Goal: Task Accomplishment & Management: Complete application form

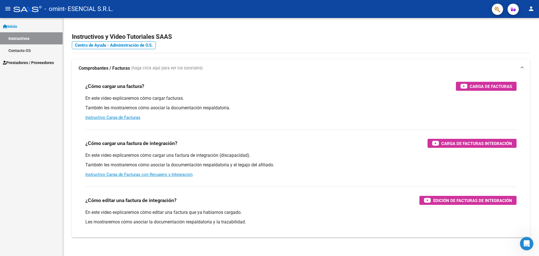
click at [23, 64] on span "Prestadores / Proveedores" at bounding box center [28, 62] width 51 height 6
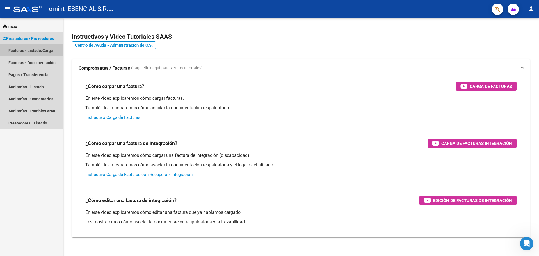
click at [26, 50] on link "Facturas - Listado/Carga" at bounding box center [31, 50] width 63 height 12
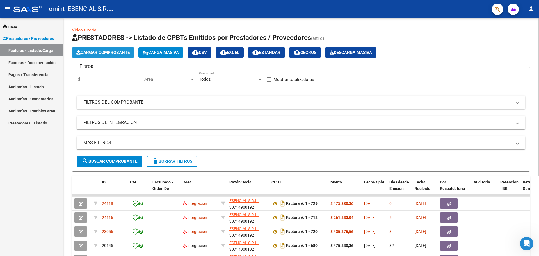
click at [117, 53] on span "Cargar Comprobante" at bounding box center [102, 52] width 53 height 5
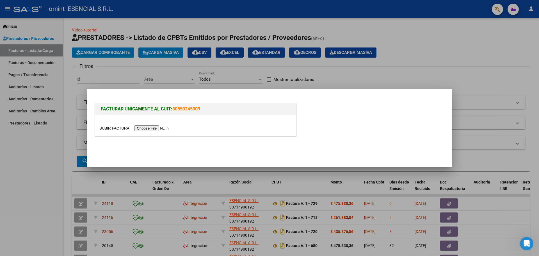
click at [147, 129] on input "file" at bounding box center [134, 128] width 71 height 6
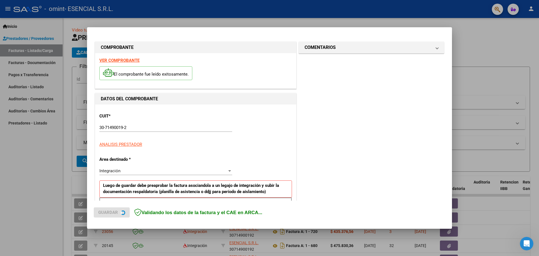
scroll to position [102, 0]
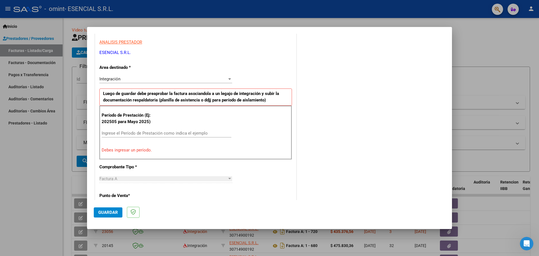
click at [118, 131] on input "Ingrese el Período de Prestación como indica el ejemplo" at bounding box center [167, 132] width 130 height 5
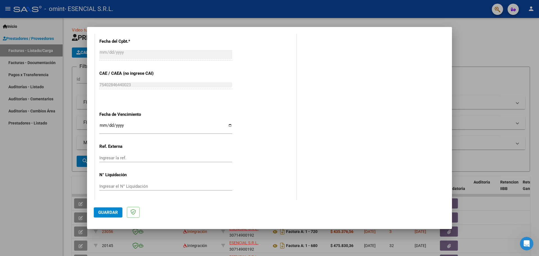
scroll to position [328, 0]
type input "202509"
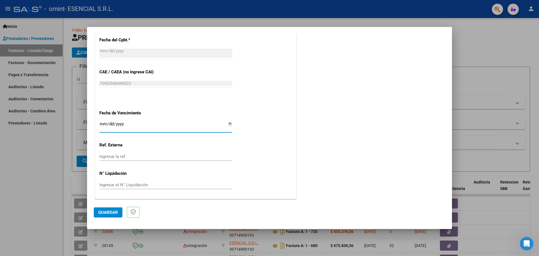
click at [227, 122] on input "Ingresar la fecha" at bounding box center [165, 125] width 133 height 9
type input "[DATE]"
click at [111, 211] on span "Guardar" at bounding box center [108, 212] width 20 height 5
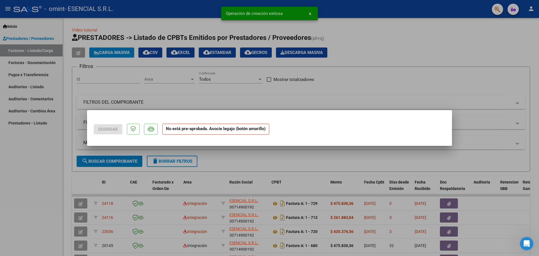
scroll to position [0, 0]
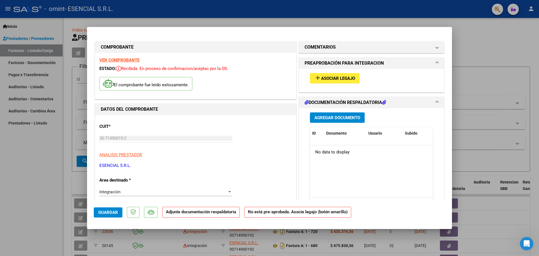
click at [331, 77] on span "Asociar Legajo" at bounding box center [338, 78] width 34 height 5
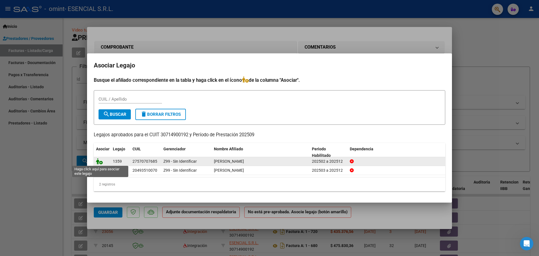
click at [99, 164] on icon at bounding box center [99, 161] width 7 height 6
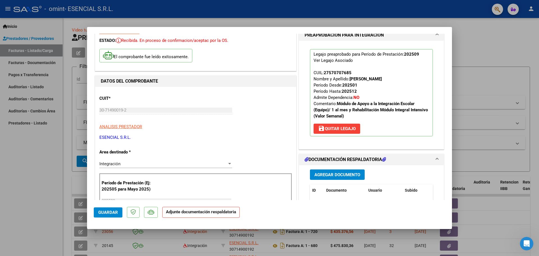
scroll to position [84, 0]
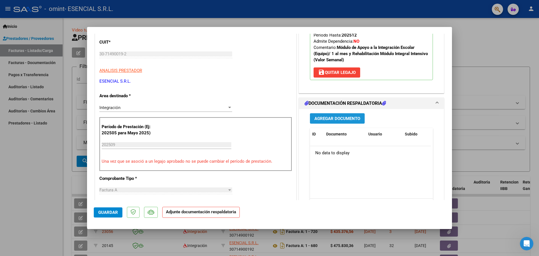
click at [337, 121] on span "Agregar Documento" at bounding box center [337, 118] width 46 height 5
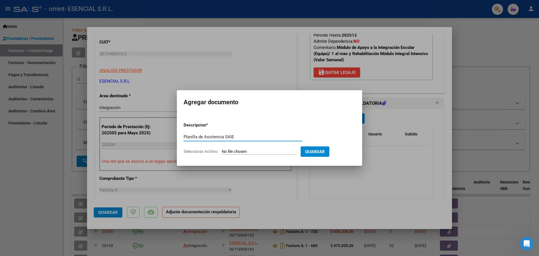
type input "Planilla de Asistencia SAIE"
click at [260, 150] on input "Seleccionar Archivo" at bounding box center [259, 151] width 74 height 5
type input "C:\fakepath\Asistencia [DATE] [PERSON_NAME].pdf"
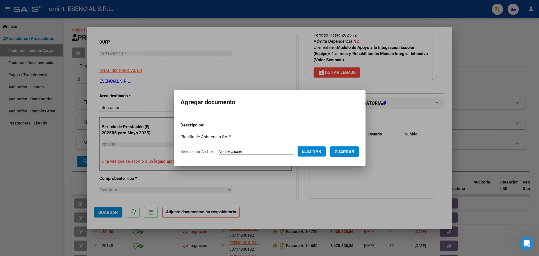
click at [350, 151] on span "Guardar" at bounding box center [344, 151] width 20 height 5
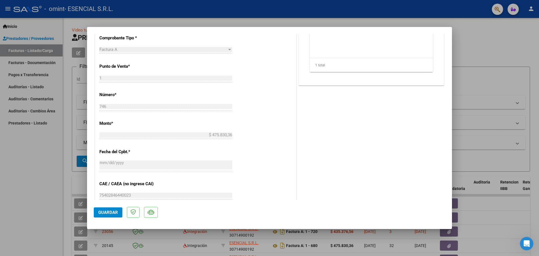
scroll to position [336, 0]
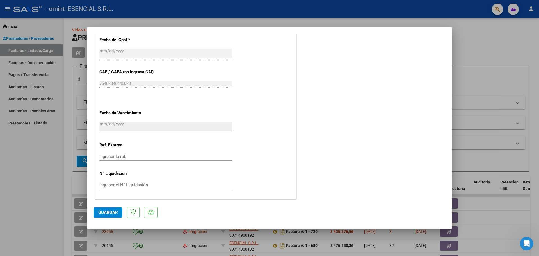
click at [109, 212] on span "Guardar" at bounding box center [108, 212] width 20 height 5
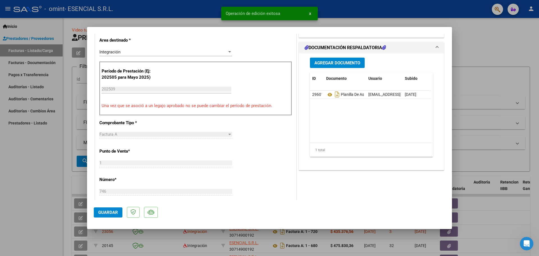
scroll to position [0, 0]
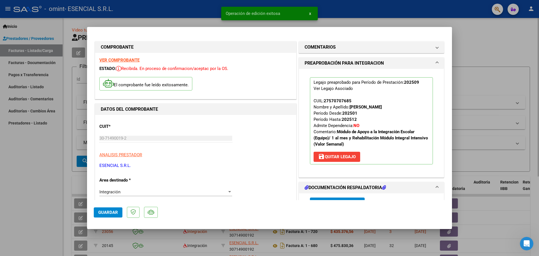
click at [134, 23] on div at bounding box center [269, 128] width 539 height 256
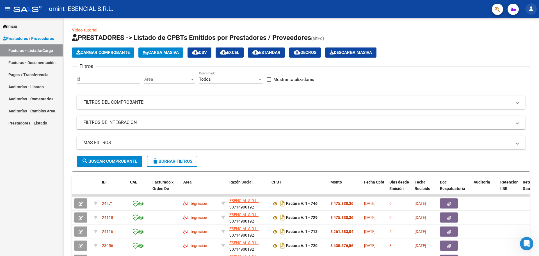
click at [535, 8] on button "person" at bounding box center [530, 8] width 11 height 11
click at [514, 40] on button "exit_to_app Salir" at bounding box center [519, 36] width 34 height 13
